Goal: Navigation & Orientation: Go to known website

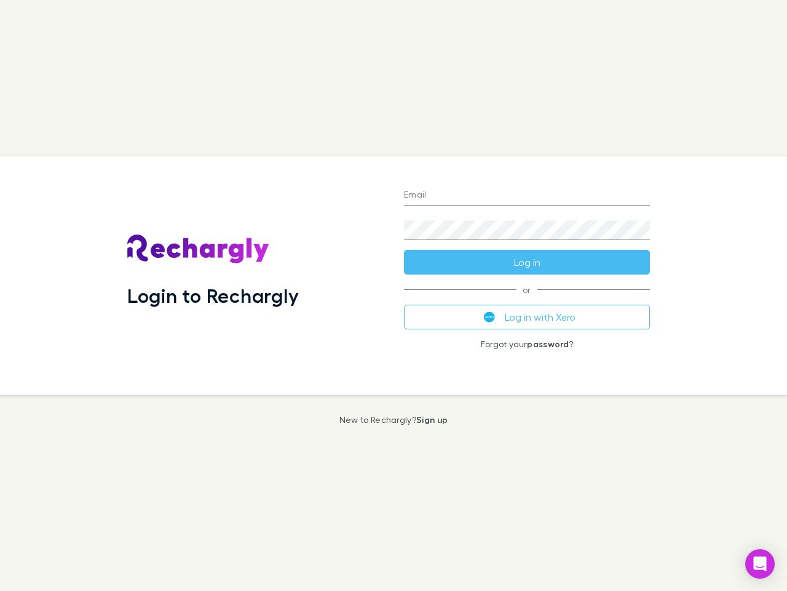
click at [394, 295] on div "Login to Rechargly" at bounding box center [255, 275] width 277 height 239
click at [527, 196] on input "Email" at bounding box center [527, 196] width 246 height 20
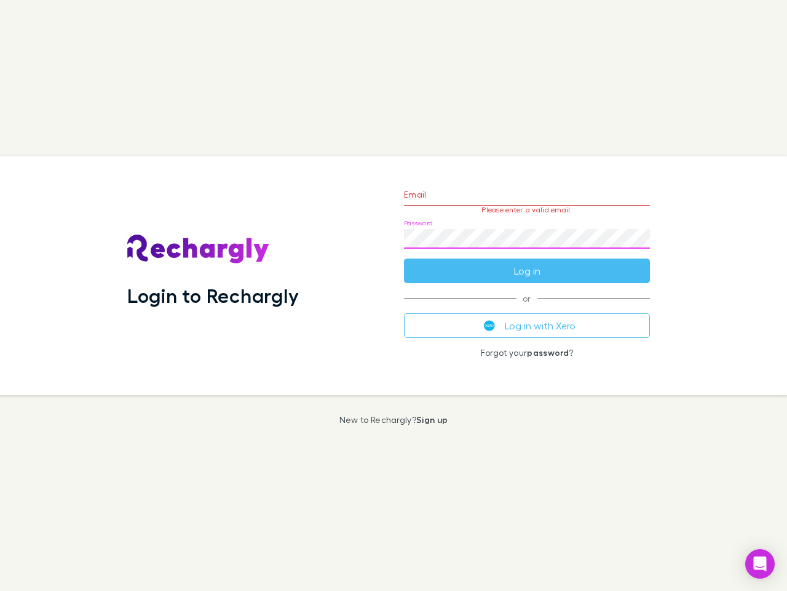
click at [527, 262] on form "Email Please enter a valid email. Password Log in" at bounding box center [527, 229] width 246 height 107
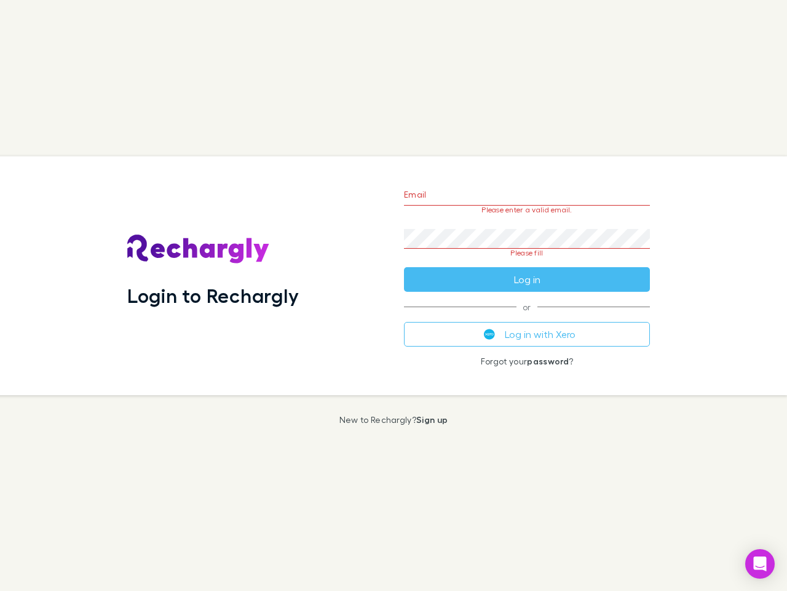
click at [527, 317] on div "Email Please enter a valid email. Password Please fill Log in or Log in with Xe…" at bounding box center [527, 275] width 266 height 239
click at [760, 563] on icon "Open Intercom Messenger" at bounding box center [760, 563] width 13 height 15
